Goal: Information Seeking & Learning: Find specific fact

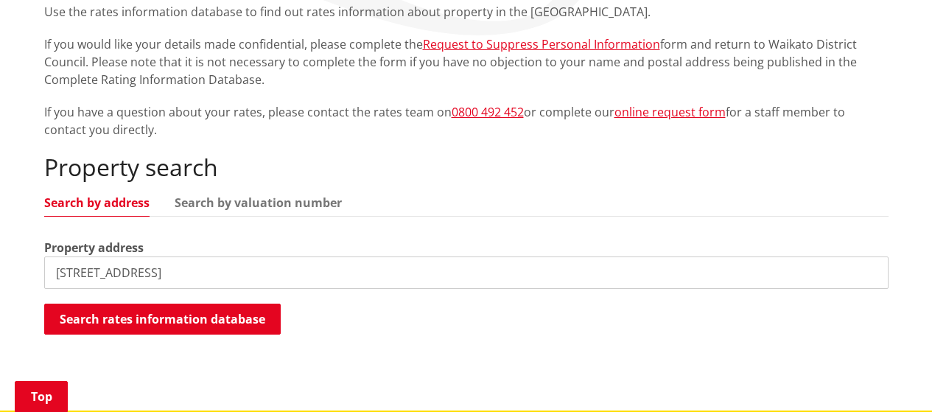
scroll to position [295, 0]
click at [365, 267] on input "[STREET_ADDRESS]" at bounding box center [466, 272] width 844 height 32
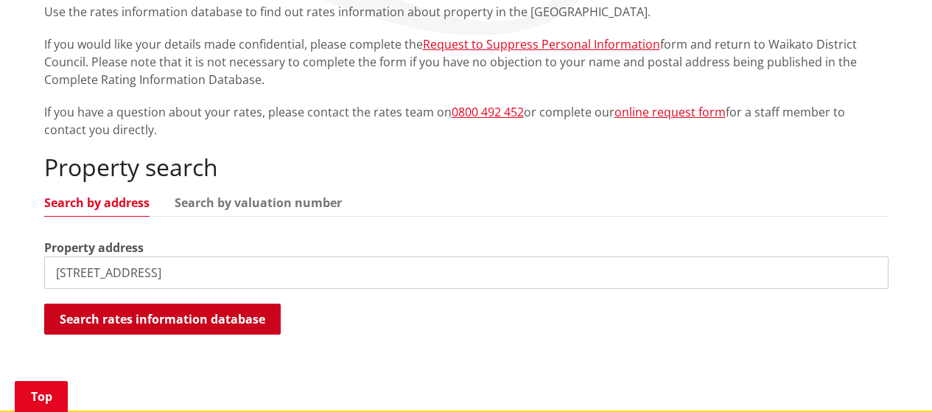
type input "[STREET_ADDRESS]"
click at [241, 317] on button "Search rates information database" at bounding box center [162, 318] width 236 height 31
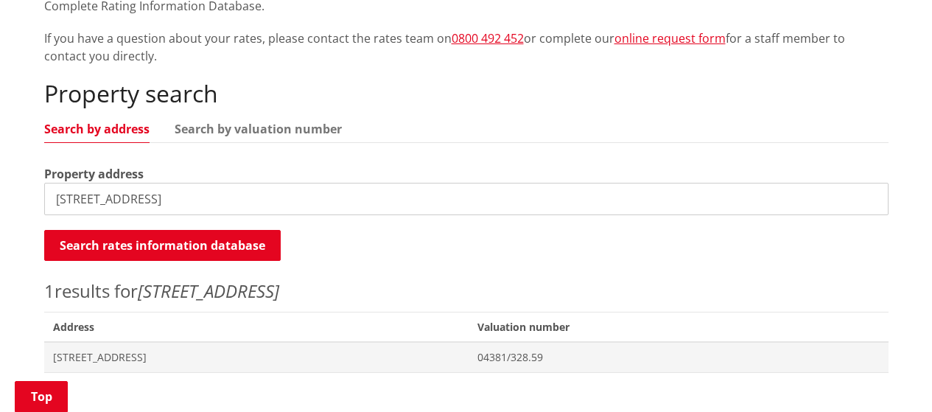
scroll to position [442, 0]
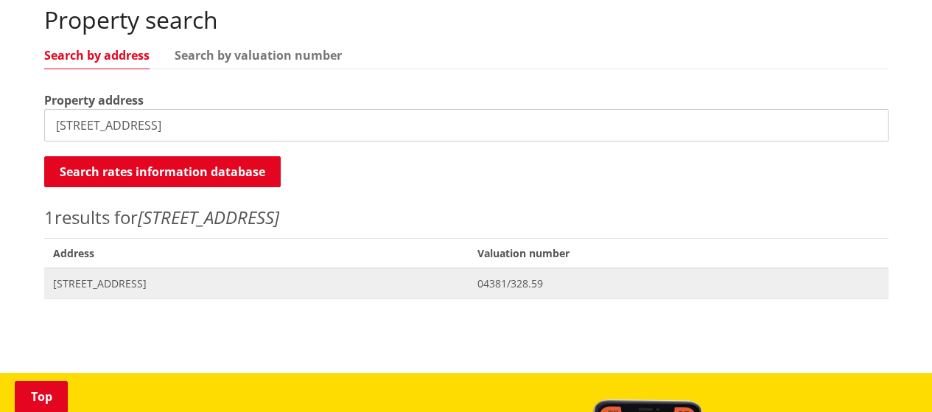
click at [270, 284] on span "[STREET_ADDRESS]" at bounding box center [256, 283] width 407 height 15
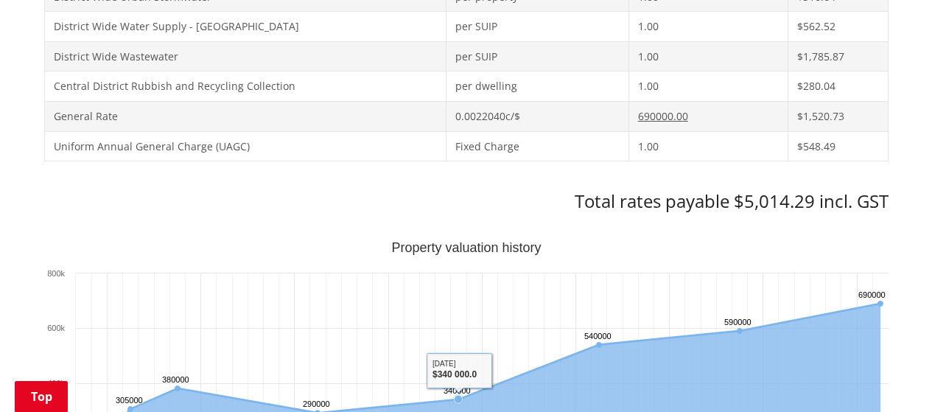
scroll to position [663, 0]
